Goal: Task Accomplishment & Management: Complete application form

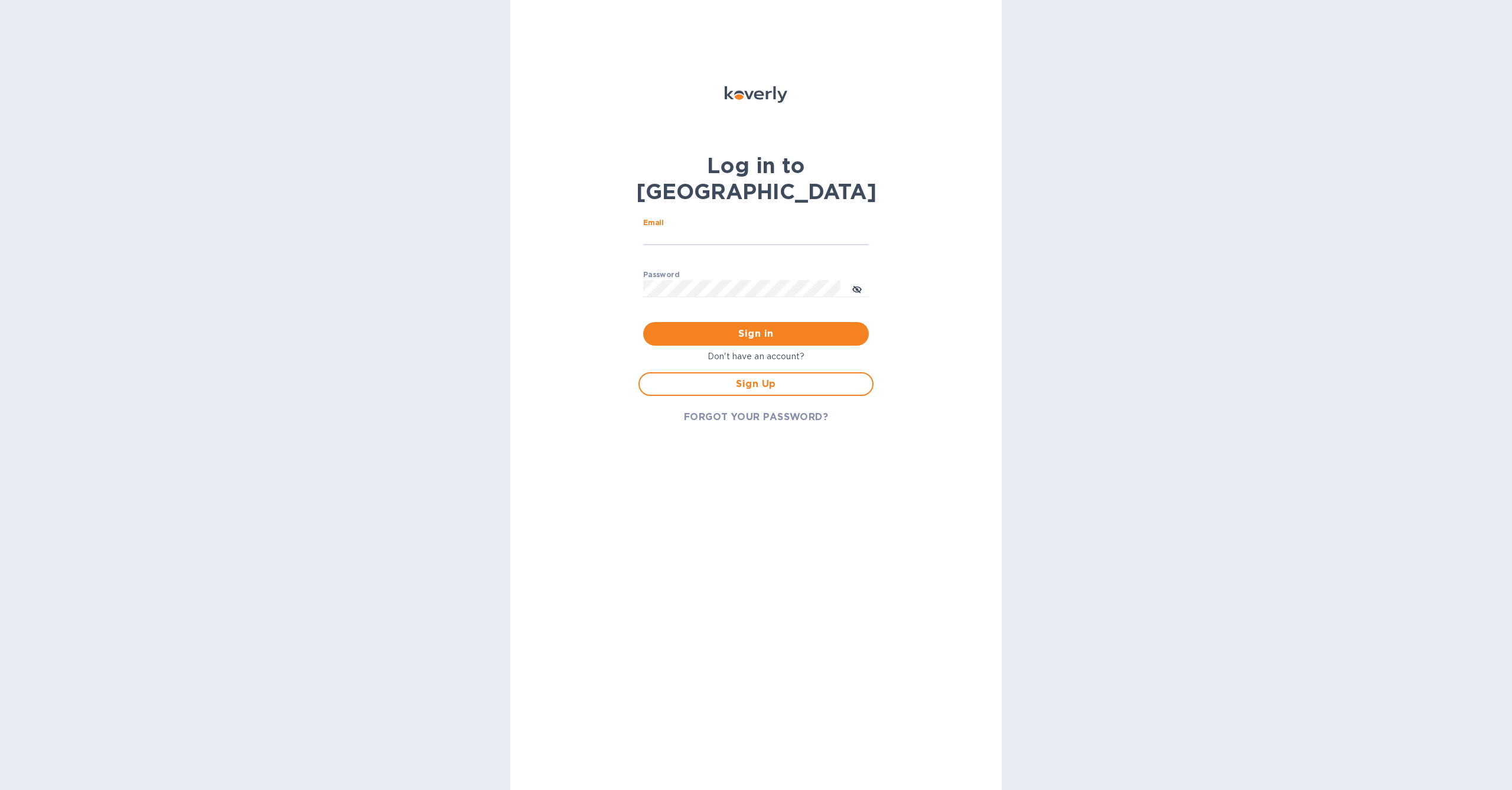
type input "[EMAIL_ADDRESS][DOMAIN_NAME]"
click at [759, 327] on span "Sign in" at bounding box center [756, 333] width 207 height 14
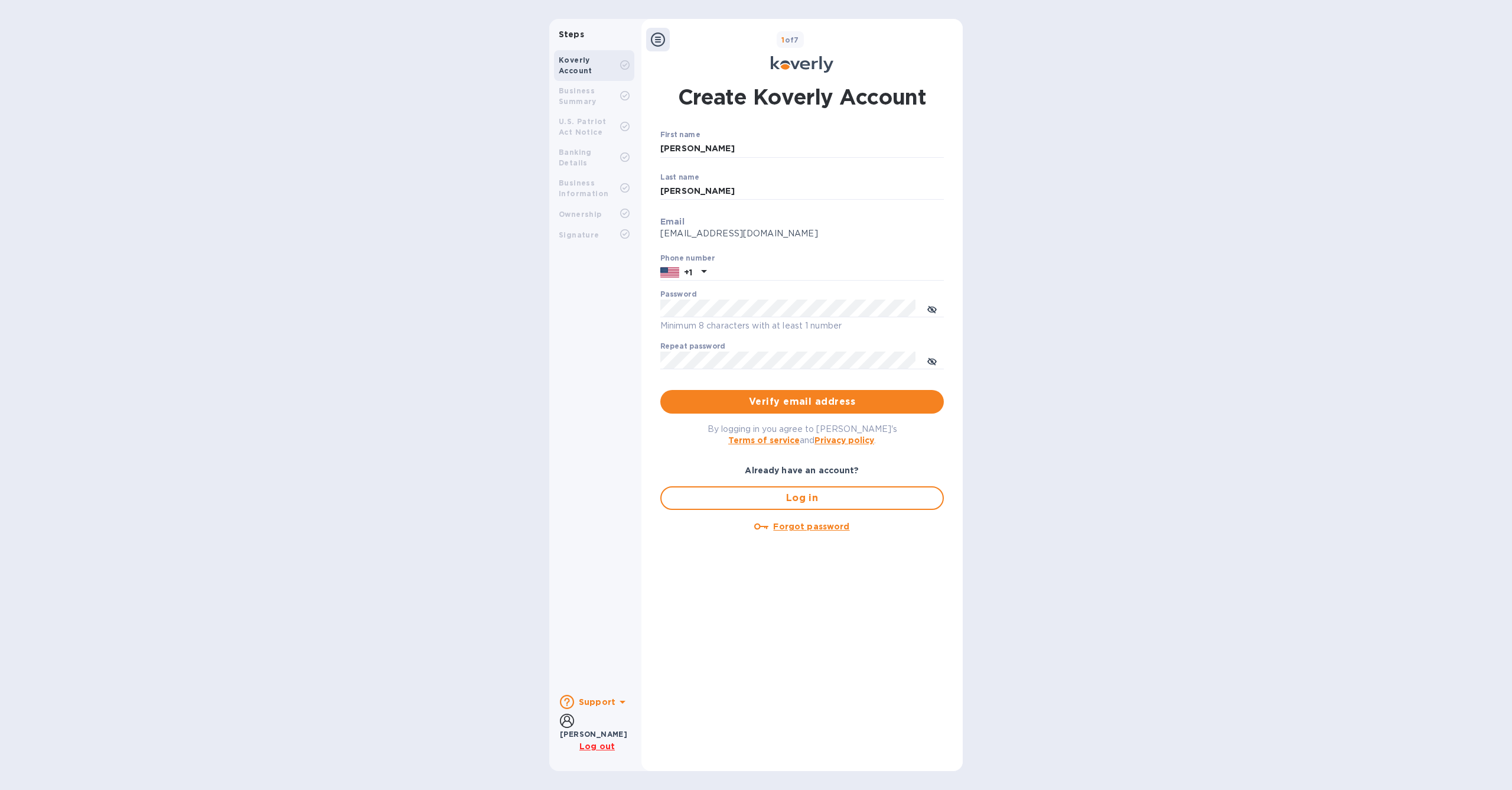
click at [571, 96] on div "Business Summary" at bounding box center [589, 96] width 61 height 21
click at [574, 105] on b "Business Summary" at bounding box center [577, 95] width 37 height 20
click at [1090, 338] on div "Steps Koverly Account Business Summary U.S. Patriot Act Notice Banking Details …" at bounding box center [756, 395] width 1512 height 752
click at [872, 346] on div "Repeat password ​" at bounding box center [801, 363] width 283 height 43
click at [790, 402] on span "Verify email address" at bounding box center [801, 401] width 264 height 14
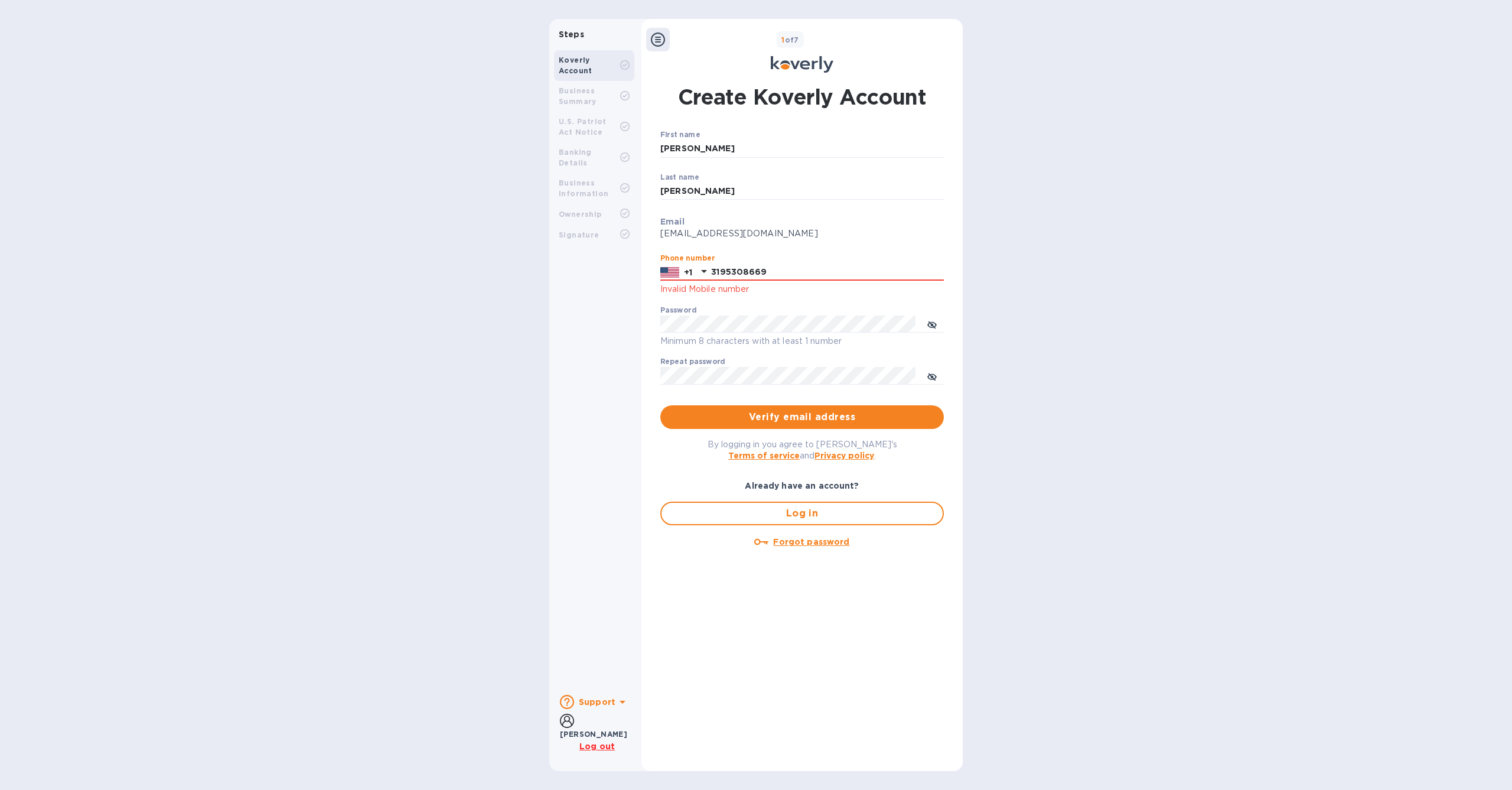
type input "3195308669"
click at [1025, 325] on div "Steps Koverly Account Business Summary U.S. Patriot Act Notice Banking Details …" at bounding box center [756, 395] width 1512 height 752
click at [874, 422] on span "Verify email address" at bounding box center [801, 417] width 264 height 14
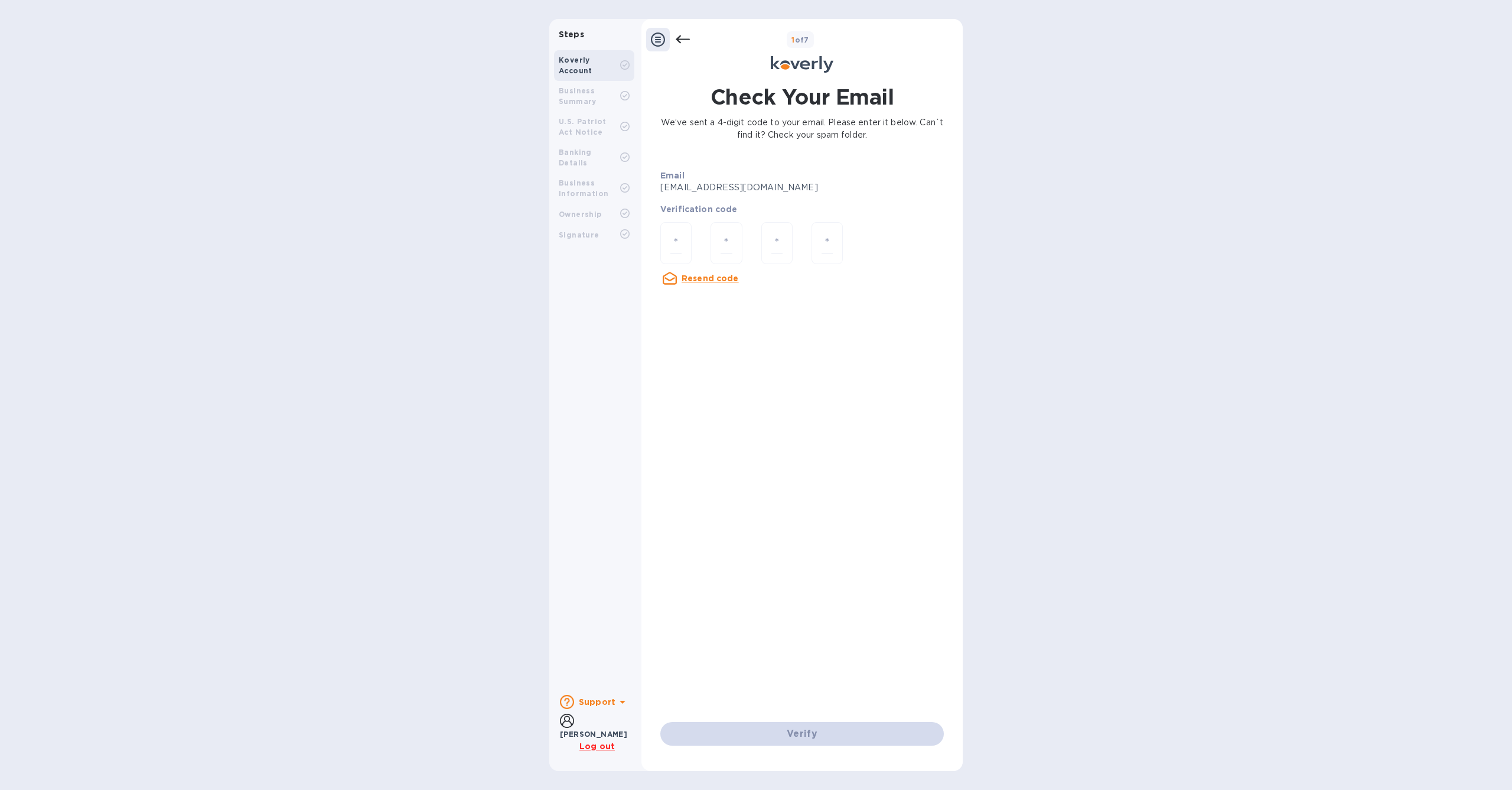
click at [672, 179] on b "Email" at bounding box center [672, 175] width 24 height 9
click at [671, 259] on div at bounding box center [676, 242] width 31 height 42
type input "5"
type input "9"
type input "6"
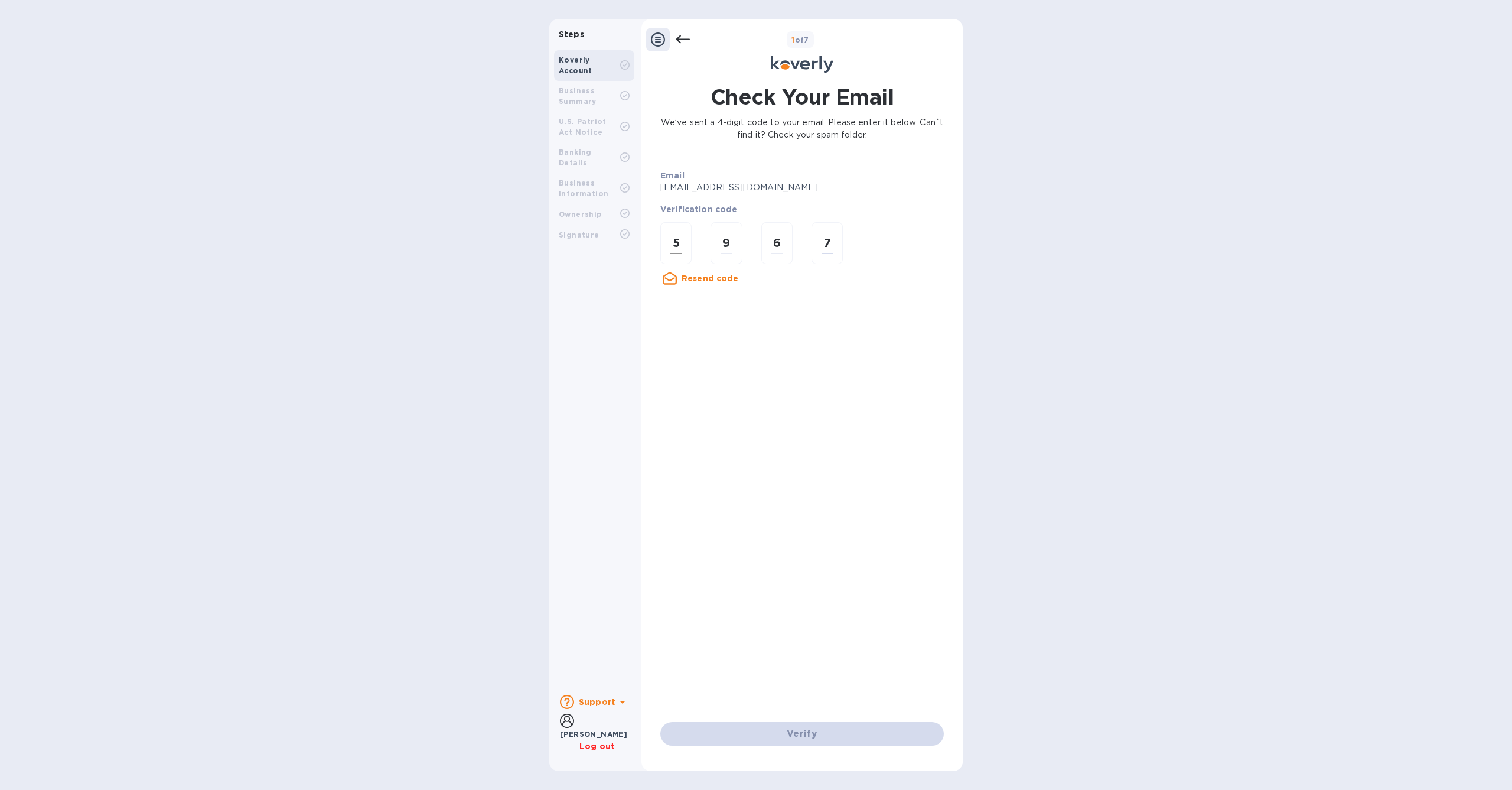
type input "7"
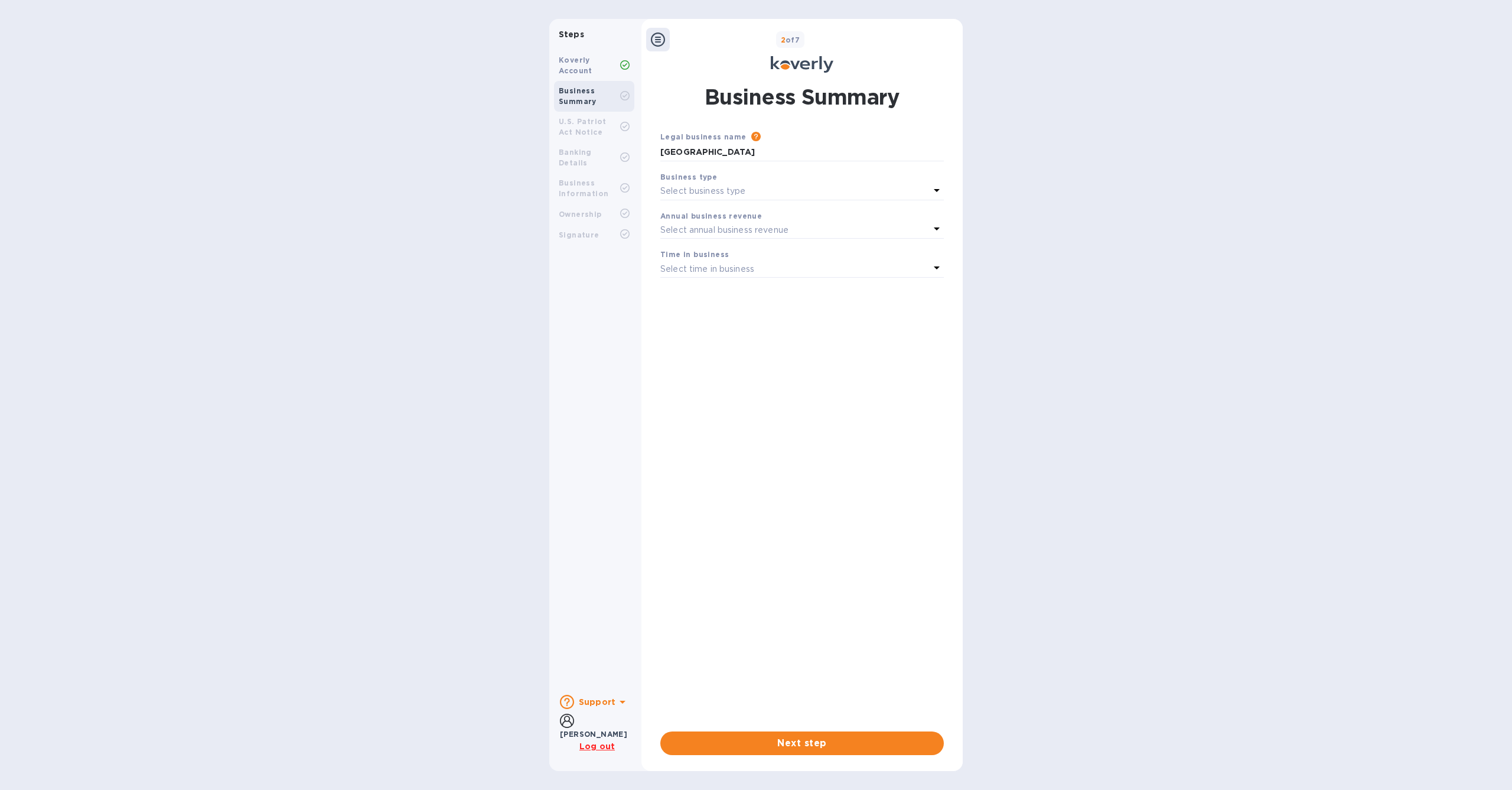
click at [754, 187] on div "Select business type" at bounding box center [795, 190] width 269 height 16
click at [722, 257] on p "Corporations" at bounding box center [797, 262] width 255 height 13
click at [717, 226] on p "Select annual business revenue" at bounding box center [724, 230] width 128 height 13
click at [717, 226] on div "Annual business revenue Under $500,000 per year $500,000 - $1,000,000 per year …" at bounding box center [801, 287] width 283 height 132
click at [796, 316] on p "Over $5,000,000 per year" at bounding box center [797, 322] width 255 height 13
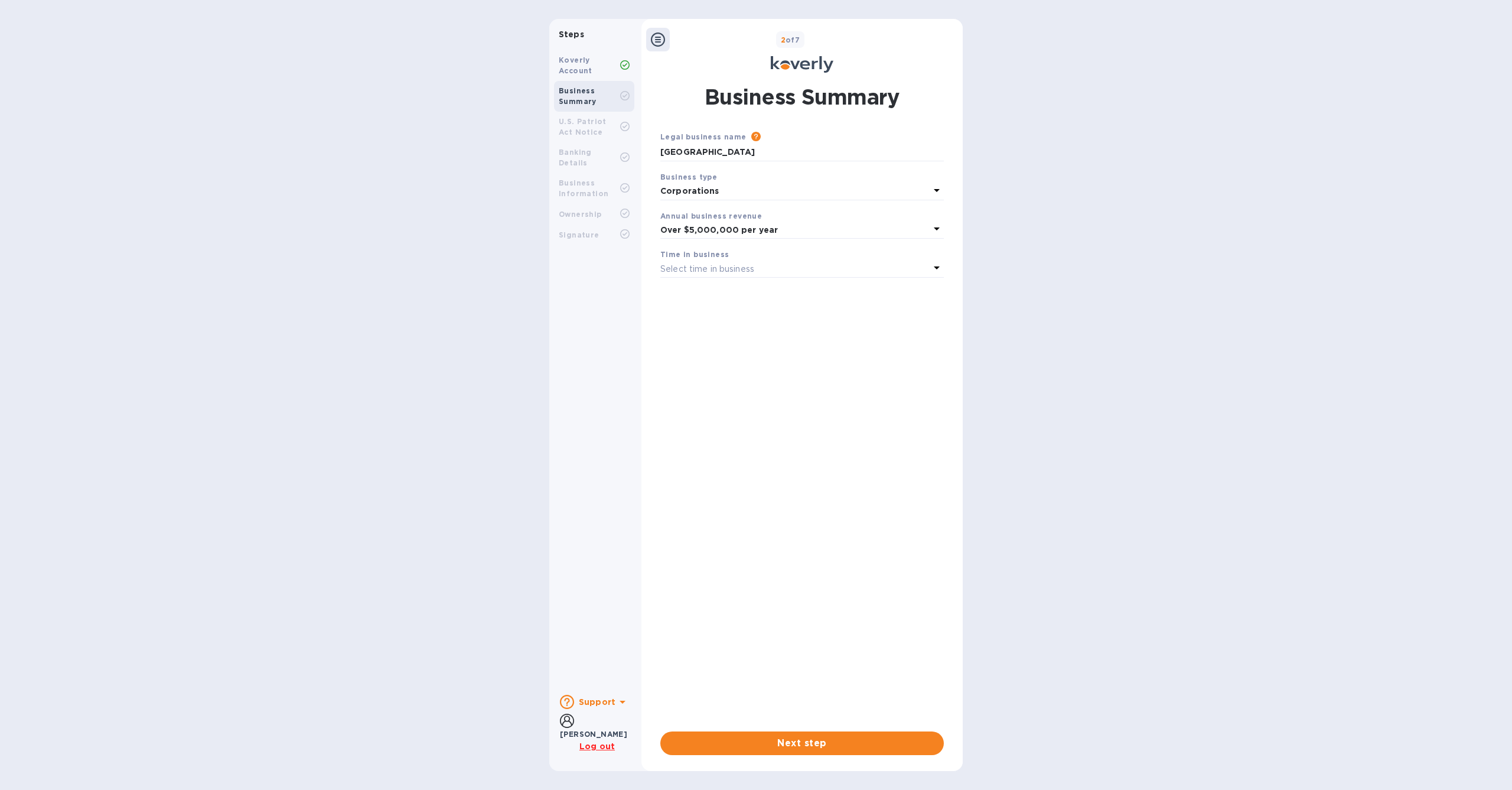
click at [770, 268] on div "Select time in business" at bounding box center [795, 268] width 269 height 16
click at [737, 361] on p "More than 5 years" at bounding box center [797, 361] width 255 height 13
click at [852, 742] on span "Next step" at bounding box center [801, 743] width 264 height 14
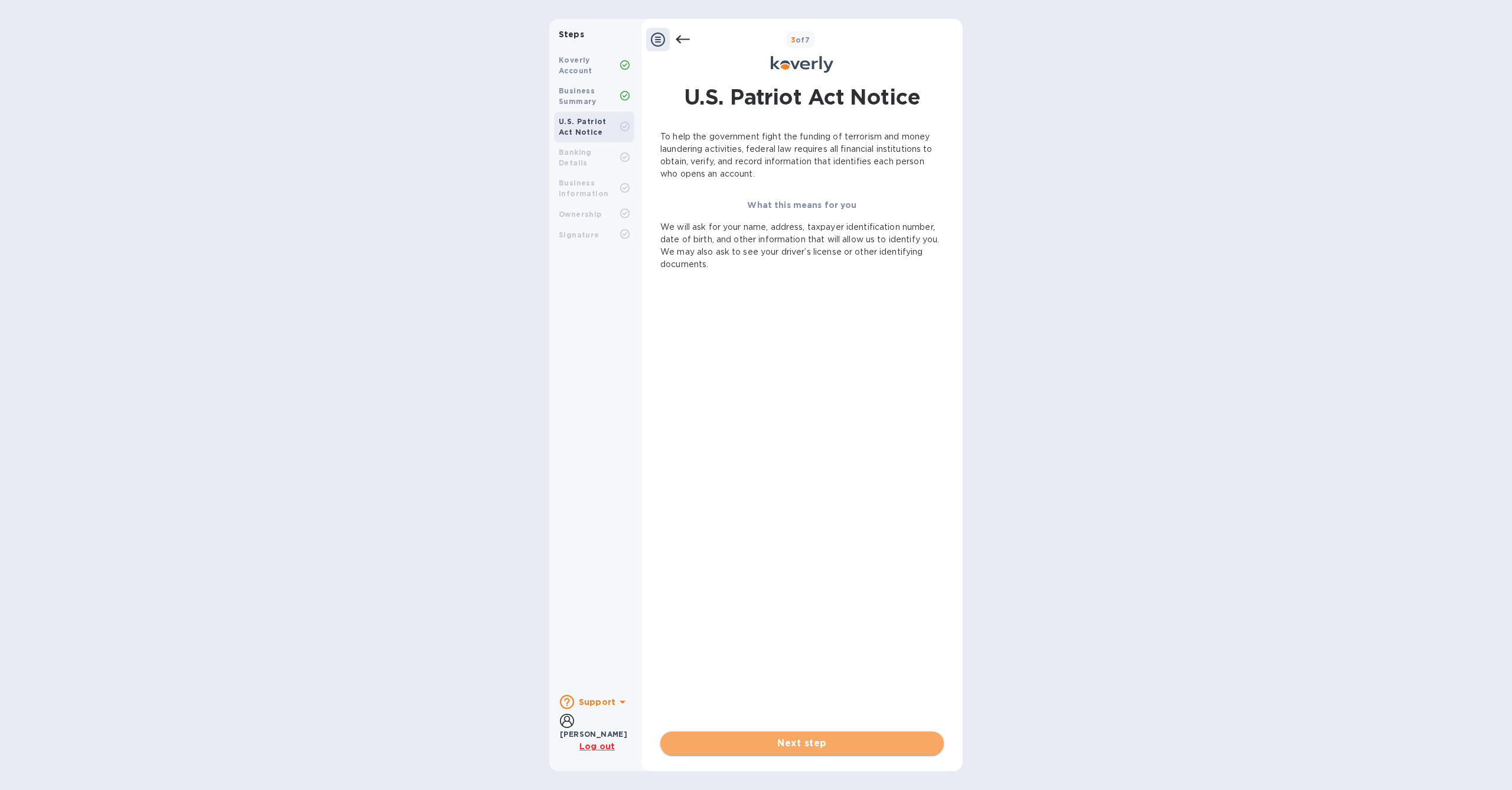
click at [780, 742] on span "Next step" at bounding box center [801, 743] width 264 height 14
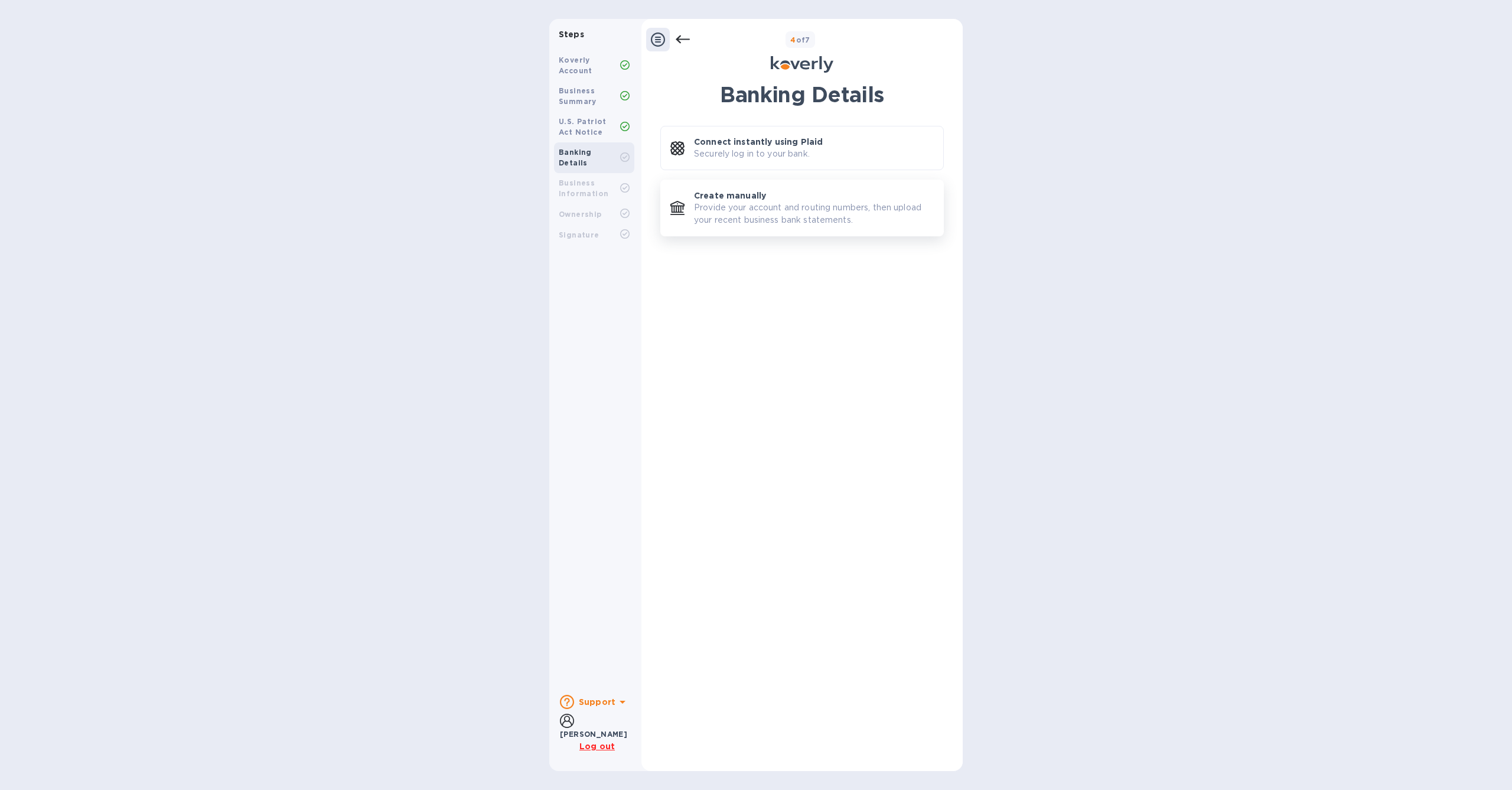
click at [801, 212] on p "Provide your account and routing numbers, then upload your recent business bank…" at bounding box center [813, 213] width 240 height 25
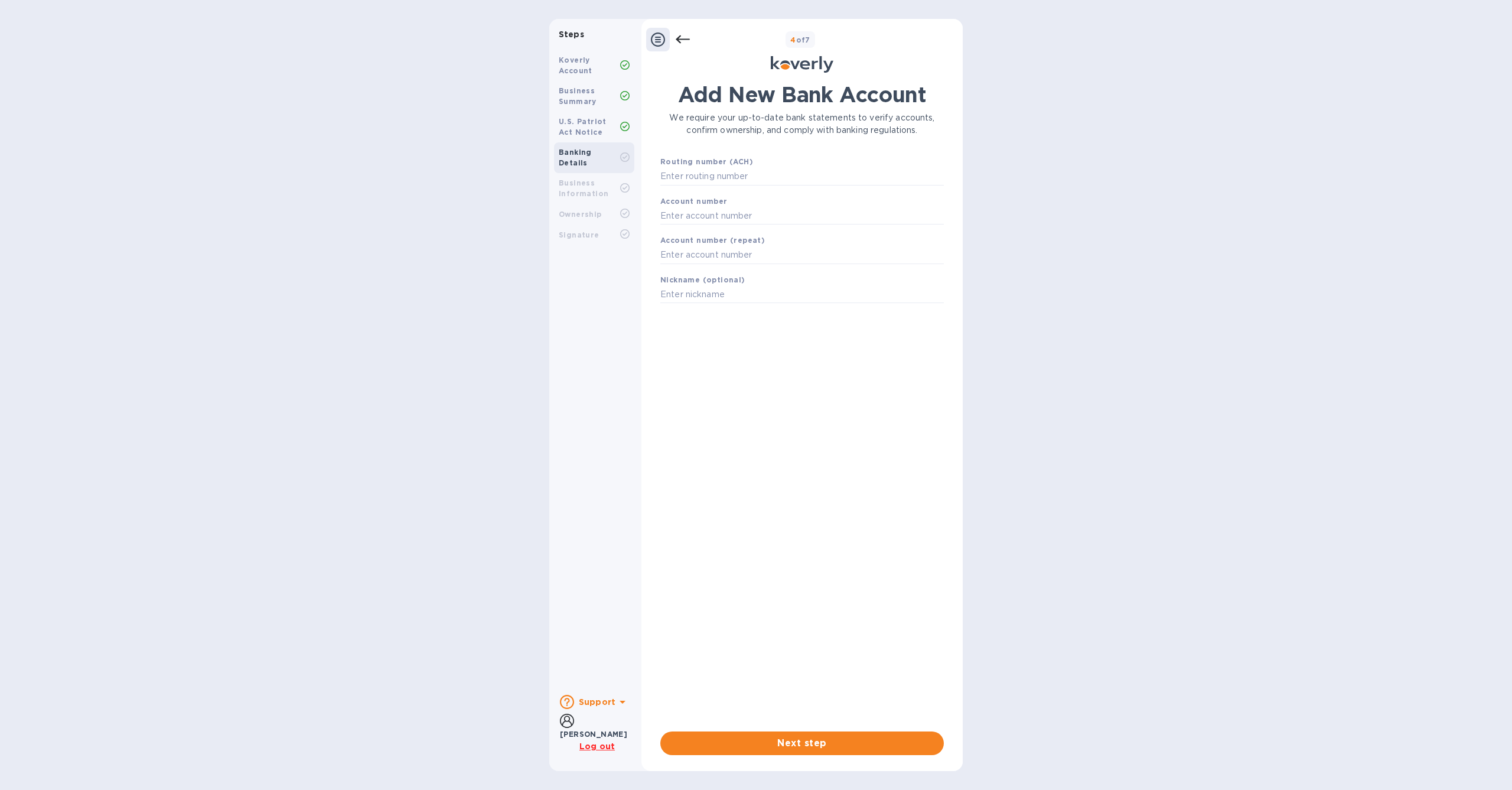
click at [663, 38] on icon at bounding box center [658, 39] width 14 height 14
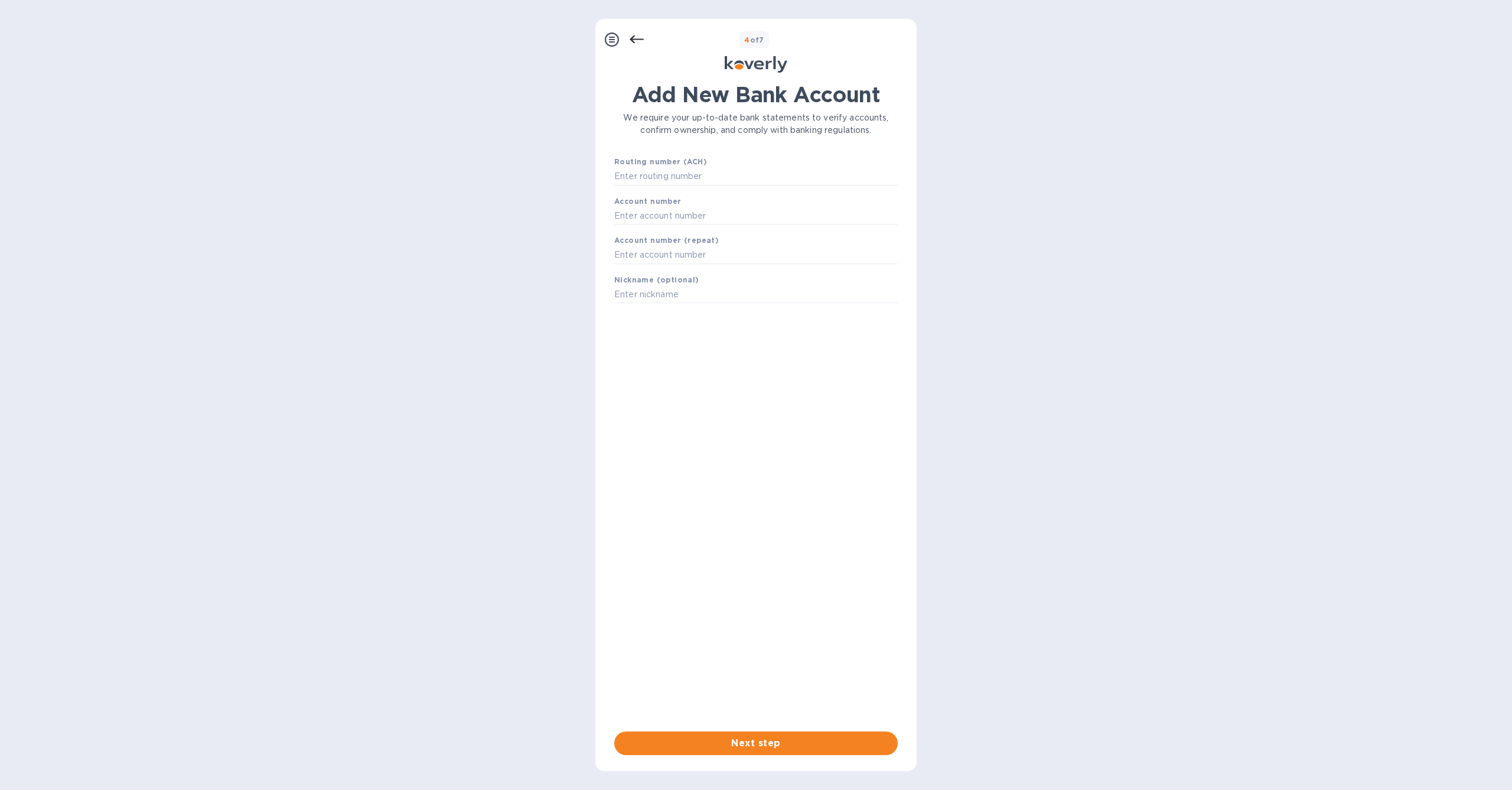
click at [665, 37] on div "4 of 7" at bounding box center [777, 40] width 268 height 17
click at [632, 37] on icon at bounding box center [637, 39] width 14 height 14
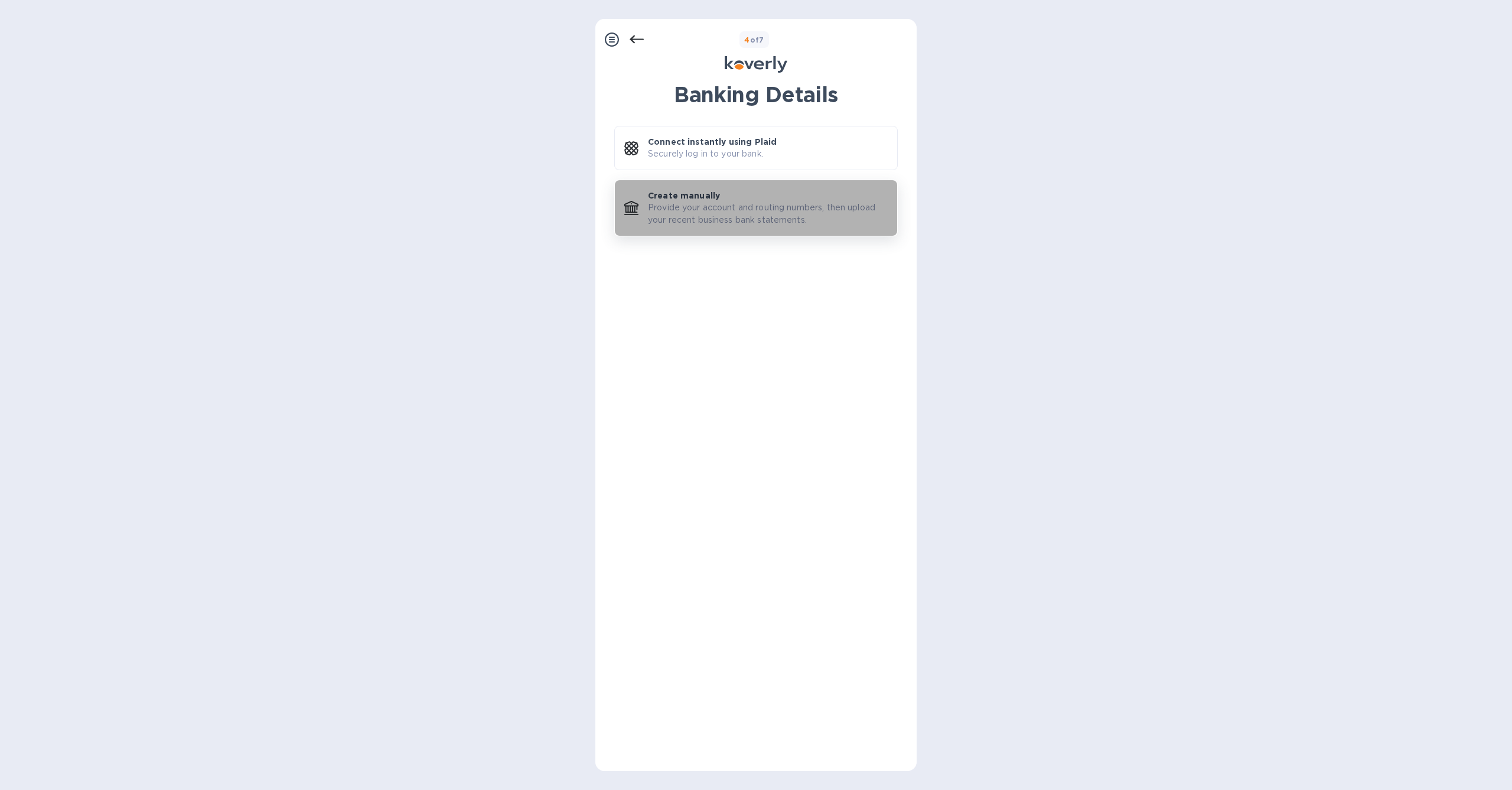
click at [746, 213] on p "Provide your account and routing numbers, then upload your recent business bank…" at bounding box center [767, 213] width 240 height 25
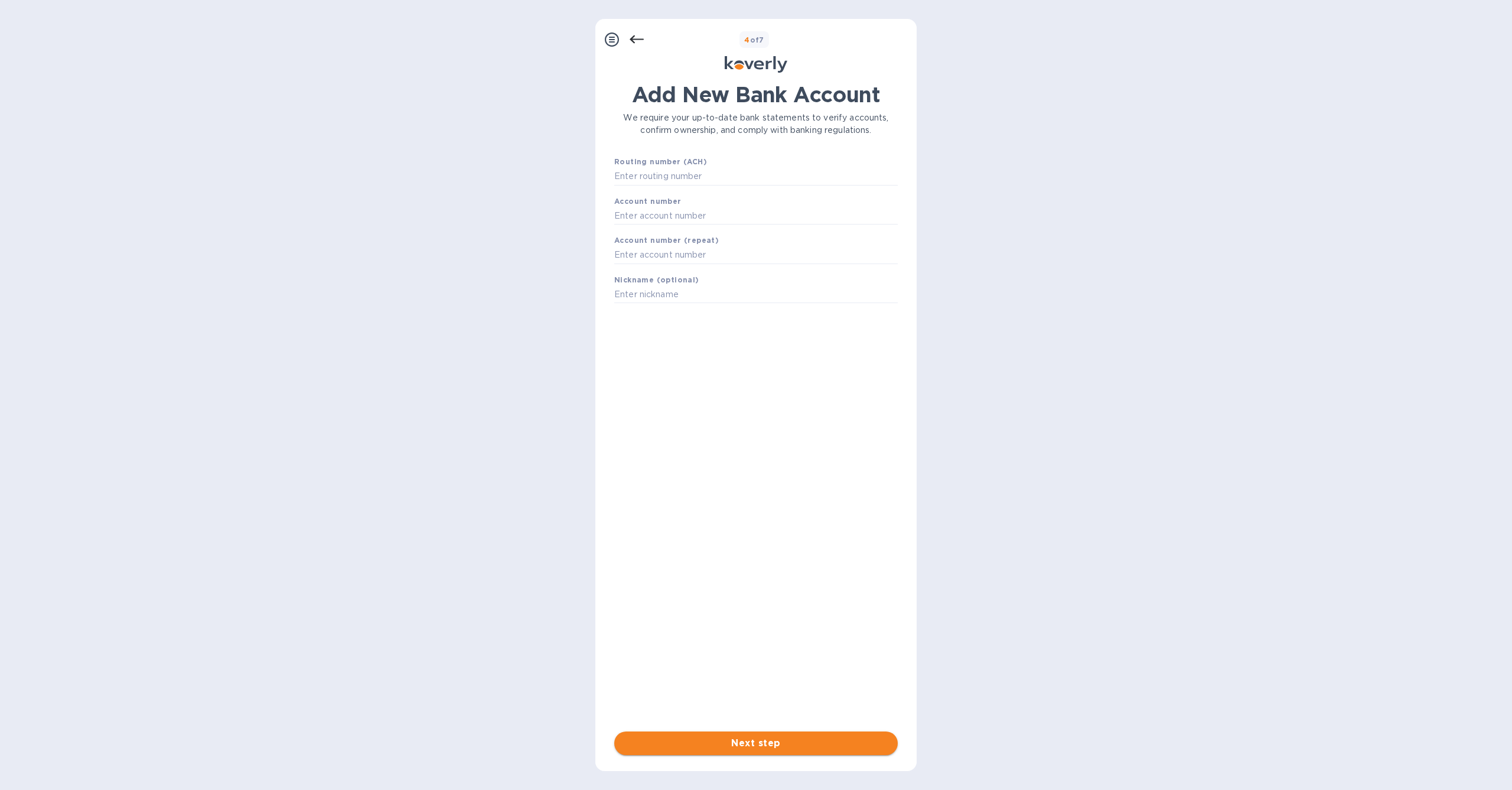
click at [822, 742] on span "Next step" at bounding box center [756, 743] width 264 height 14
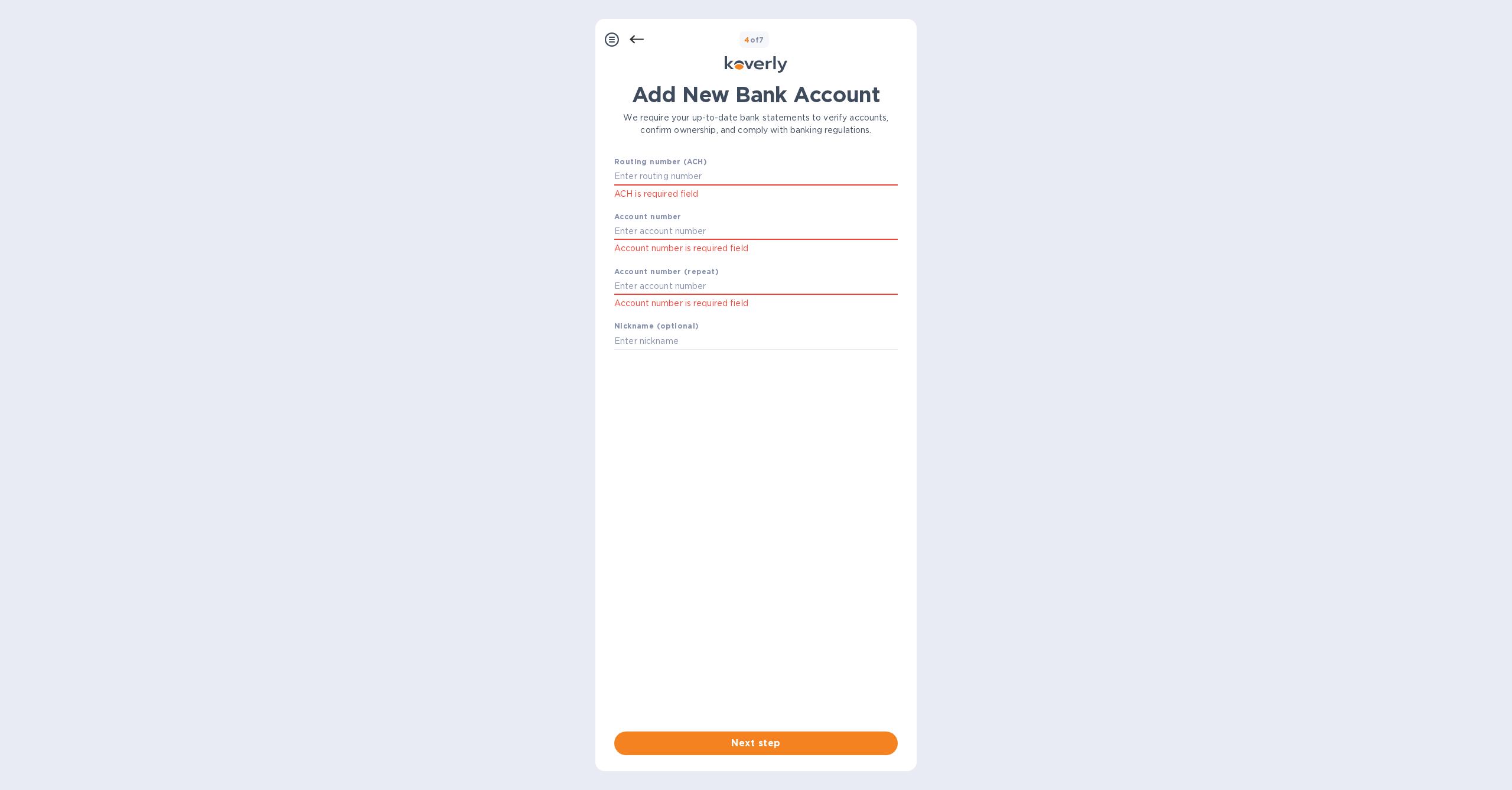
click at [742, 43] on div "4 of 7" at bounding box center [754, 40] width 30 height 17
click at [614, 36] on icon at bounding box center [611, 39] width 14 height 14
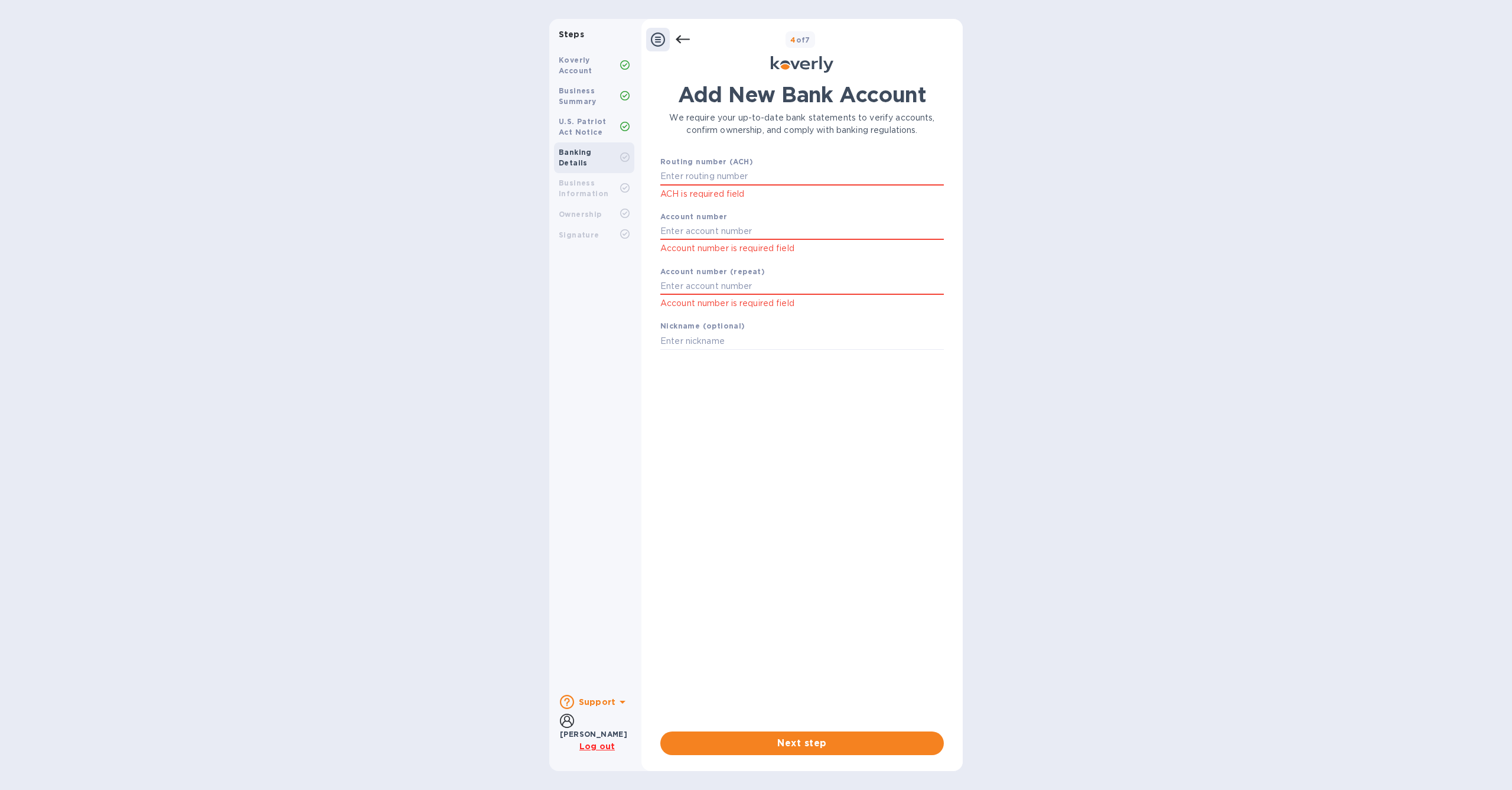
click at [584, 730] on div "[PERSON_NAME]" at bounding box center [593, 734] width 67 height 13
click at [610, 696] on div "Support" at bounding box center [595, 702] width 70 height 19
click at [514, 462] on div "Steps Koverly Account Business Summary U.S. Patriot Act Notice Banking Details …" at bounding box center [751, 395] width 1503 height 752
click at [570, 210] on b "Ownership" at bounding box center [575, 214] width 43 height 9
click at [665, 37] on div at bounding box center [654, 40] width 24 height 24
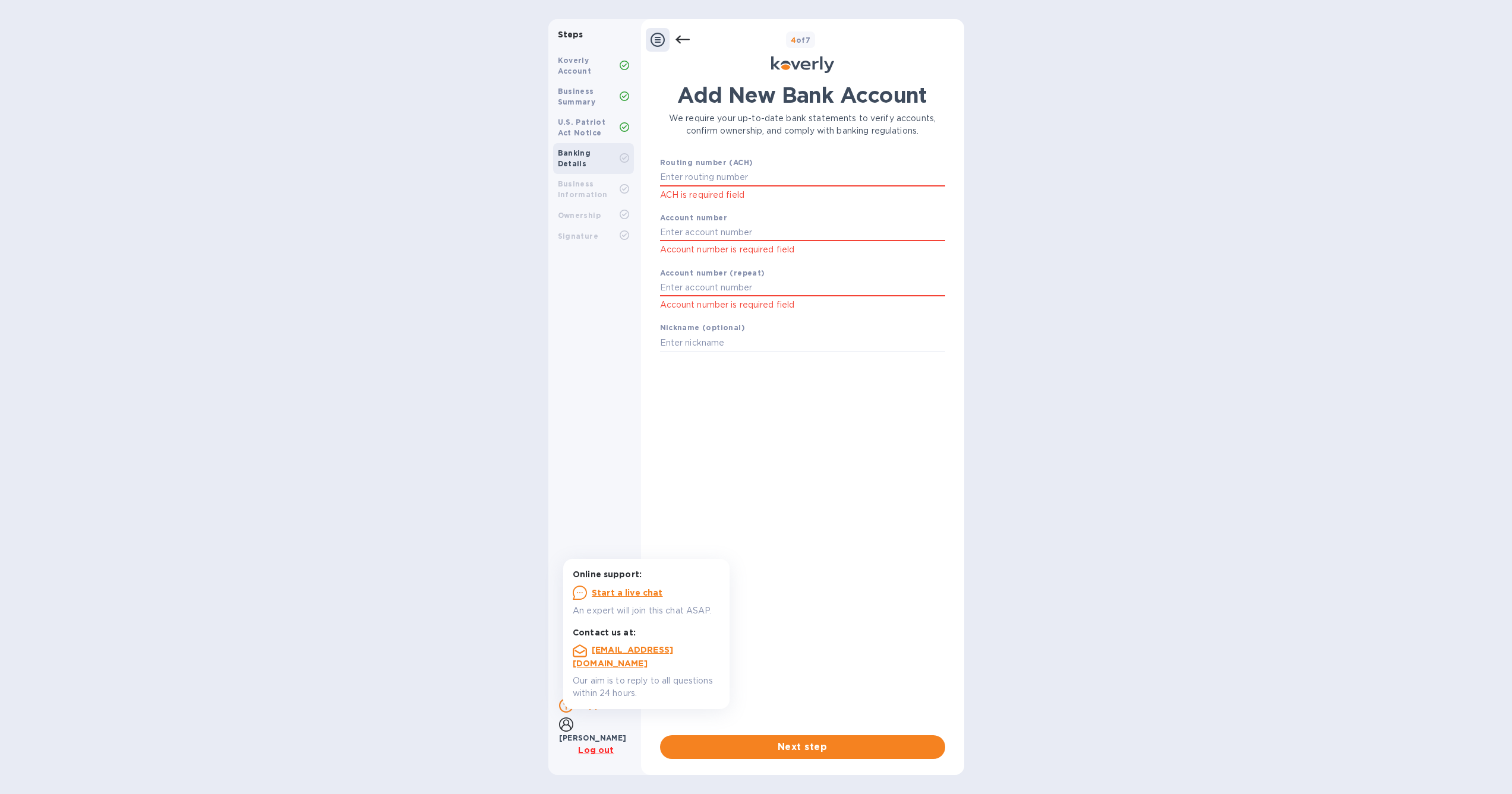
click at [680, 38] on icon at bounding box center [682, 39] width 15 height 15
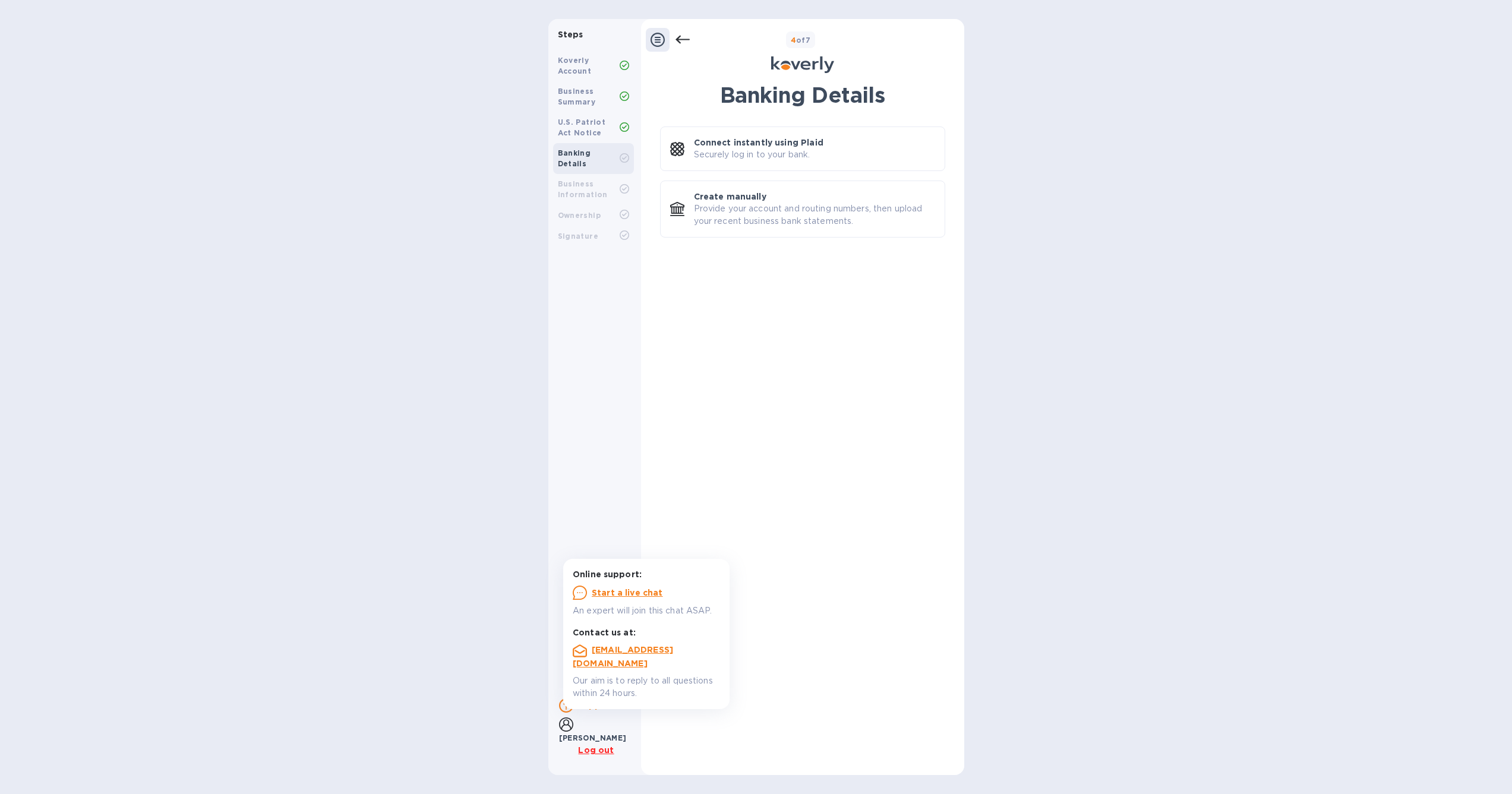
click at [662, 42] on icon at bounding box center [658, 39] width 15 height 15
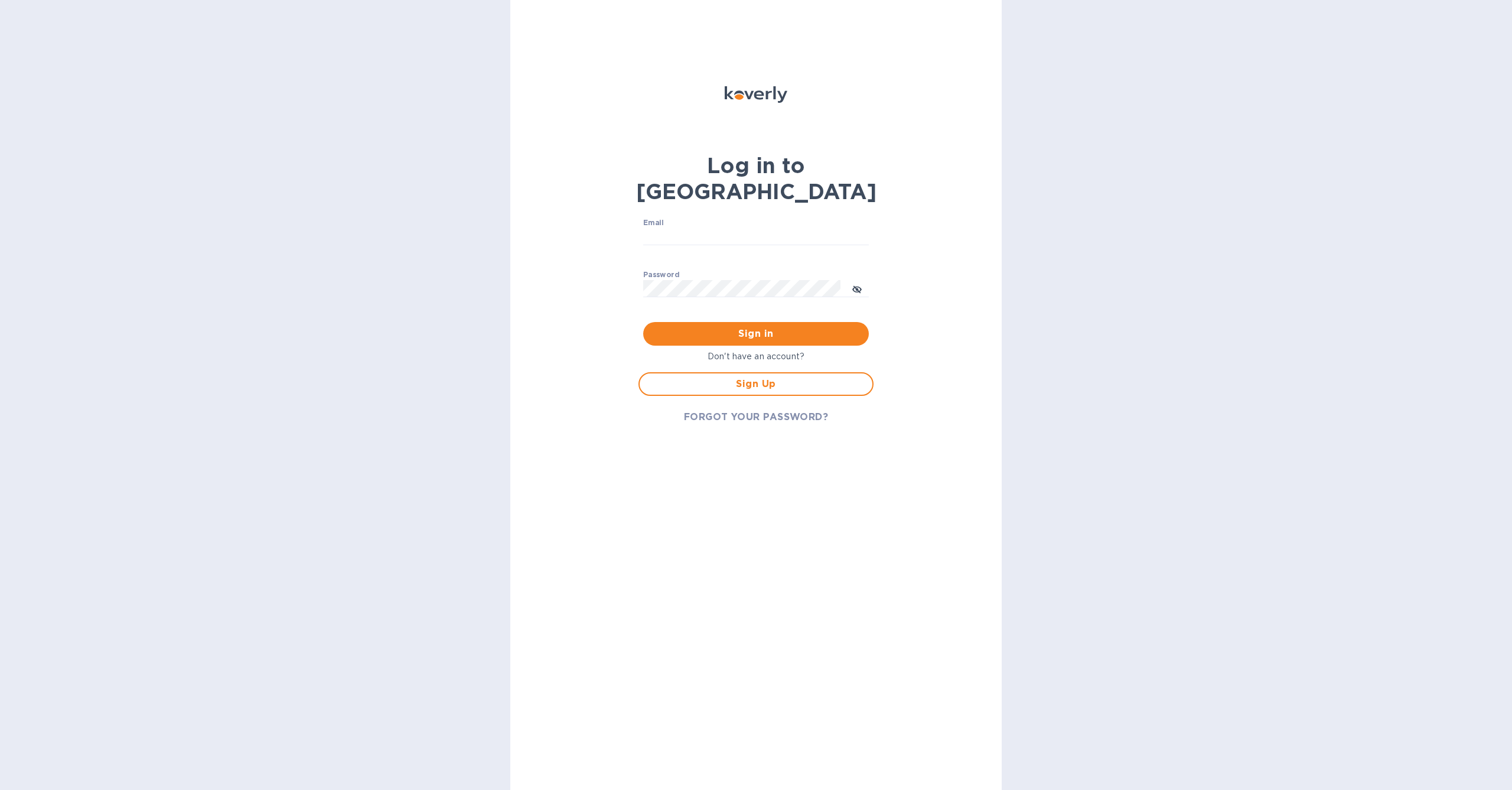
click at [574, 289] on div "Log in to Koverly Email ​ Password ​ Sign in Don't have an account? Sign Up FOR…" at bounding box center [756, 395] width 491 height 790
click at [682, 228] on input "Email" at bounding box center [756, 236] width 225 height 18
type input "[EMAIL_ADDRESS][DOMAIN_NAME]"
click at [762, 322] on button "Sign in" at bounding box center [756, 334] width 225 height 24
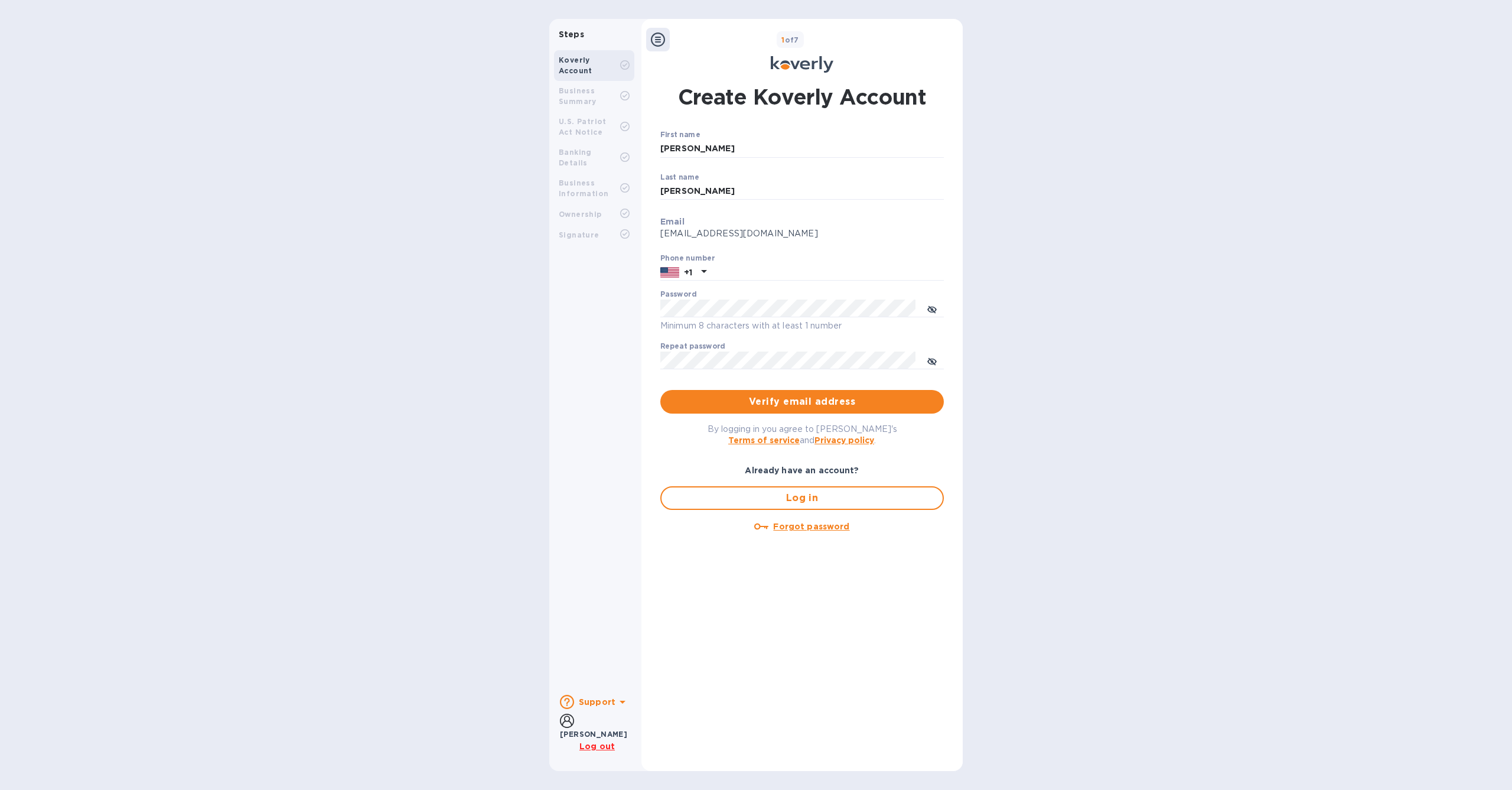
click at [607, 309] on div "Koverly Account Business Summary U.S. Patriot Act Notice Banking Details Busine…" at bounding box center [594, 365] width 90 height 639
click at [806, 503] on span "Log in" at bounding box center [801, 497] width 262 height 14
